Goal: Task Accomplishment & Management: Manage account settings

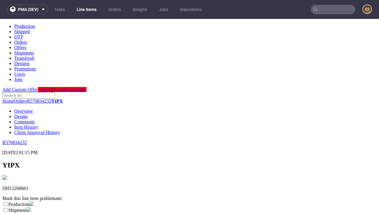
scroll to position [104, 0]
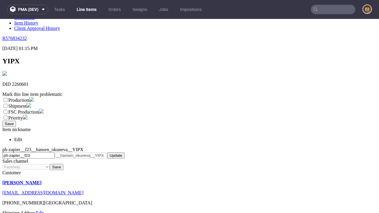
select select "dtp_ca_needed"
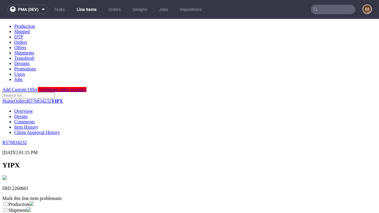
scroll to position [0, 0]
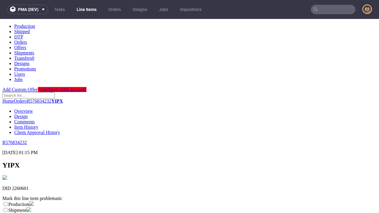
checkbox input "true"
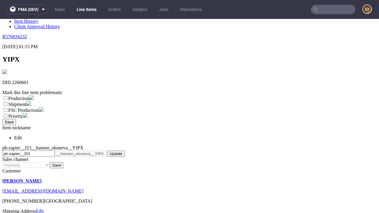
type textarea "test"
